Goal: Use online tool/utility: Utilize a website feature to perform a specific function

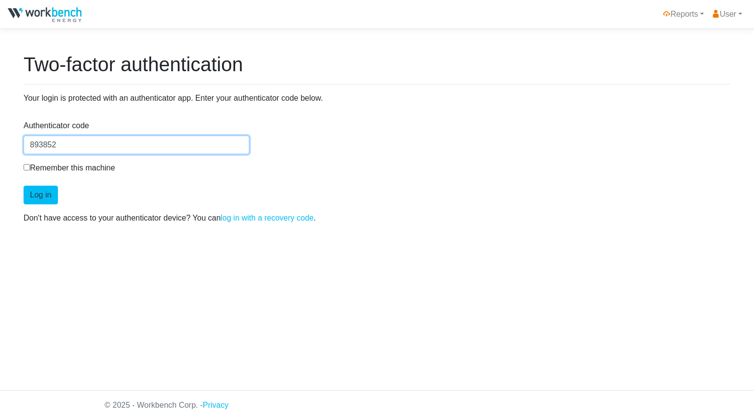
type input "893852"
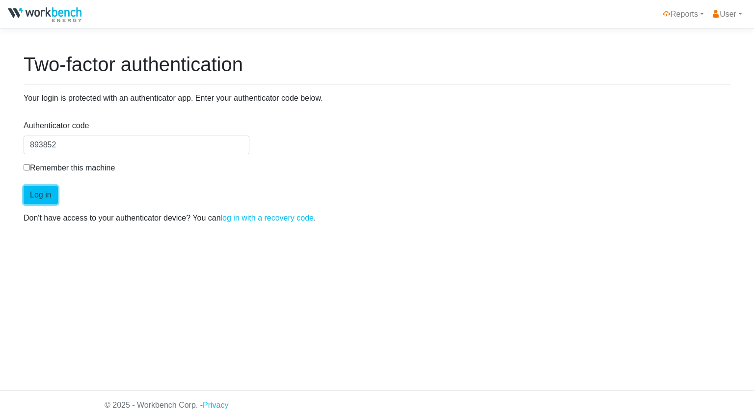
click at [31, 198] on button "Log in" at bounding box center [41, 195] width 34 height 19
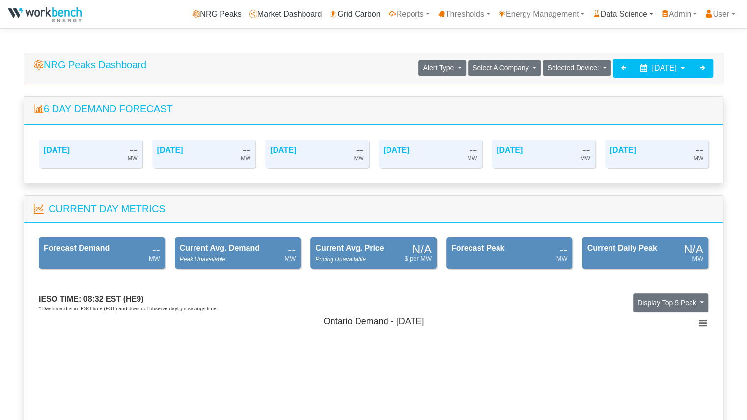
click at [614, 14] on link "Data Science" at bounding box center [622, 14] width 68 height 20
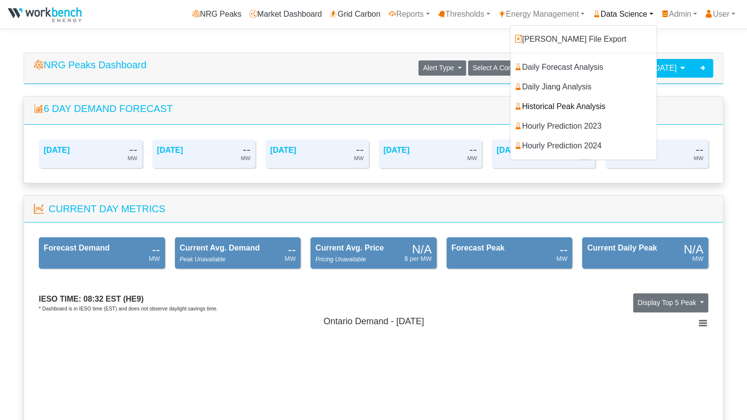
click at [554, 110] on link "Historical Peak Analysis" at bounding box center [583, 107] width 146 height 20
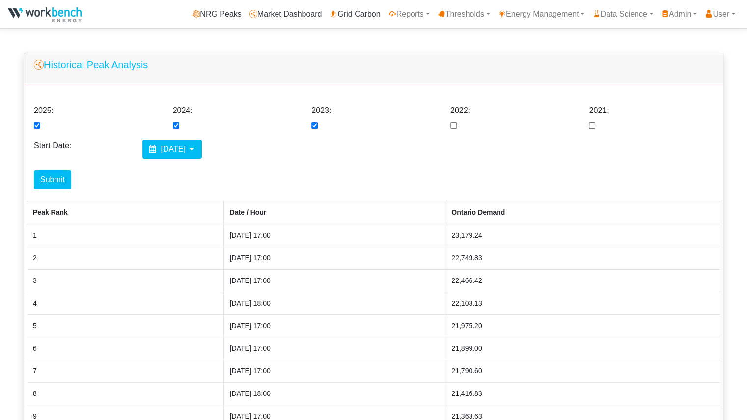
click at [453, 127] on input "checkbox" at bounding box center [453, 125] width 6 height 6
checkbox input "true"
click at [594, 129] on input "checkbox" at bounding box center [592, 125] width 6 height 6
checkbox input "true"
click at [37, 123] on input "checkbox" at bounding box center [37, 125] width 6 height 6
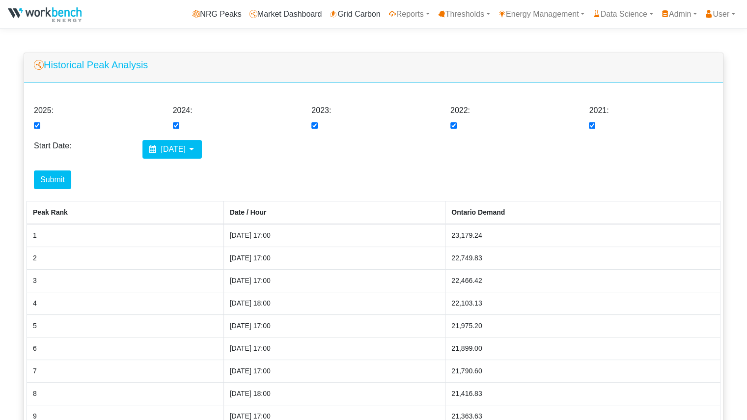
checkbox input "false"
click at [161, 149] on span "[DATE]" at bounding box center [173, 149] width 25 height 8
click at [54, 184] on button "Submit" at bounding box center [52, 179] width 37 height 19
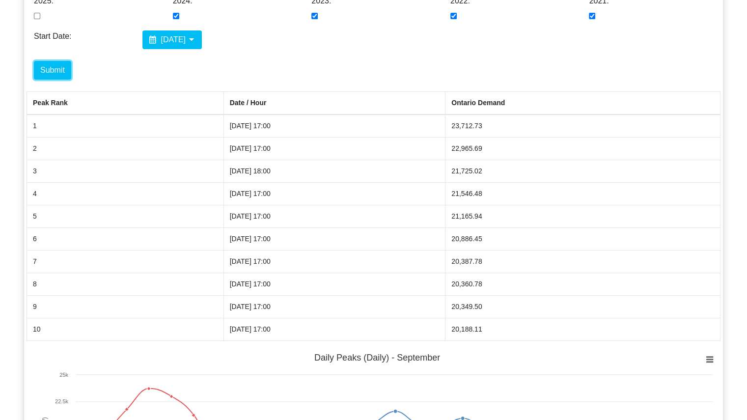
scroll to position [109, 0]
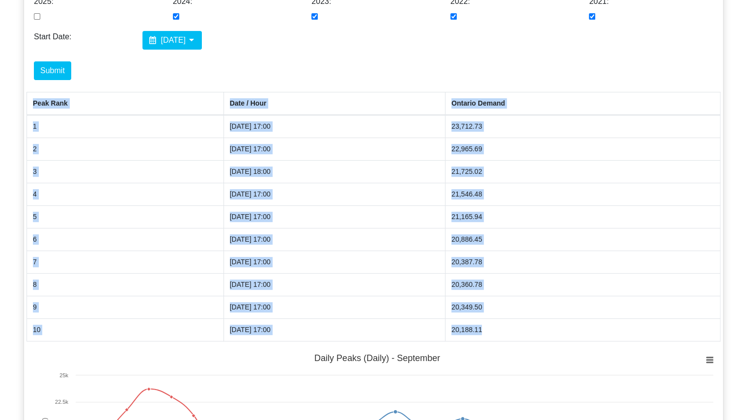
drag, startPoint x: 521, startPoint y: 329, endPoint x: 28, endPoint y: 103, distance: 542.4
click at [28, 103] on table "Peak Rank Date / Hour Ontario Demand 1 09/05/2023 17:00 23,712.73 2 09/06/2023 …" at bounding box center [374, 217] width 694 height 250
copy table "Peak Rank Date / Hour Ontario Demand 1 09/05/2023 17:00 23,712.73 2 09/06/2023 …"
